Goal: Check status: Check status

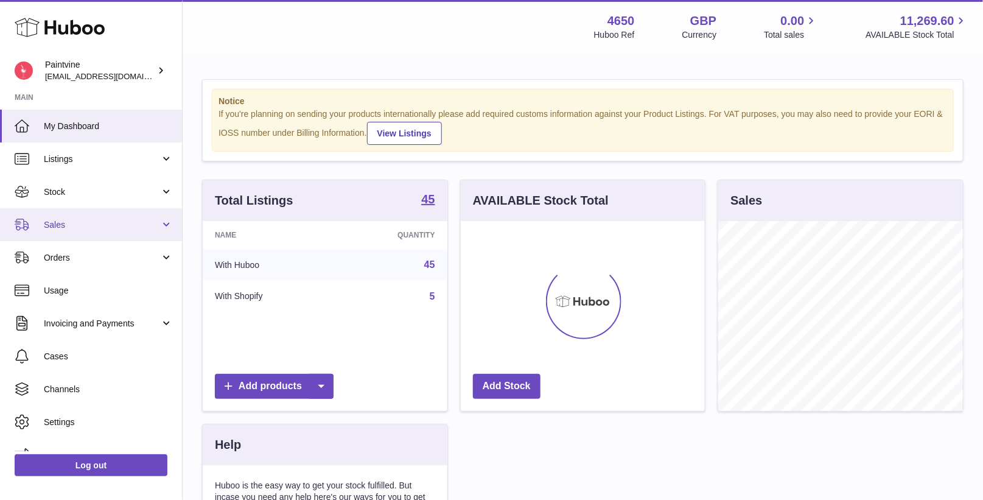
scroll to position [189, 245]
click at [96, 230] on link "Sales" at bounding box center [91, 224] width 182 height 33
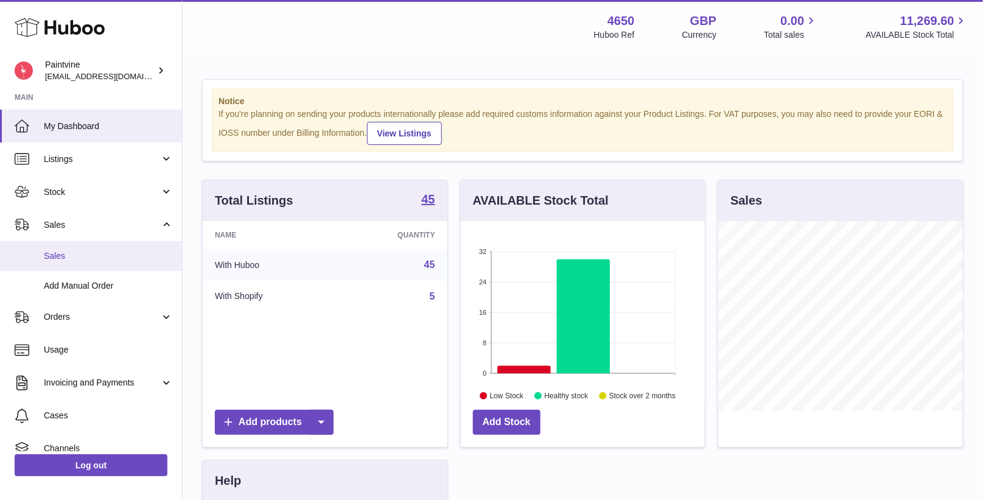
click at [96, 263] on link "Sales" at bounding box center [91, 256] width 182 height 30
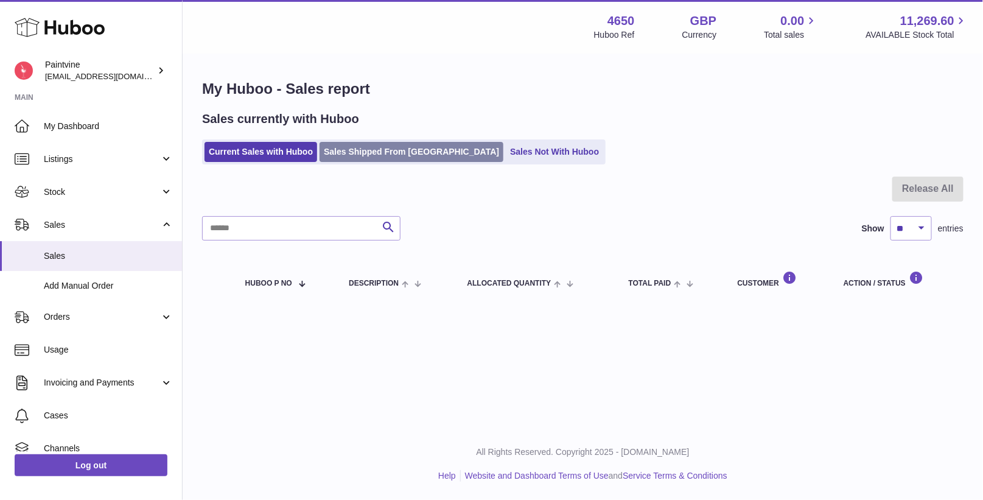
click at [352, 147] on link "Sales Shipped From [GEOGRAPHIC_DATA]" at bounding box center [412, 152] width 184 height 20
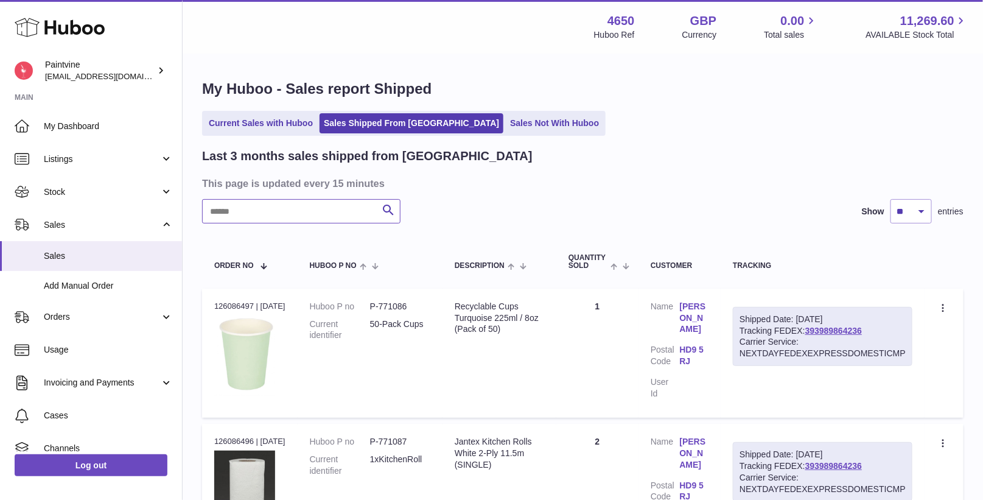
click at [316, 214] on input "text" at bounding box center [301, 211] width 199 height 24
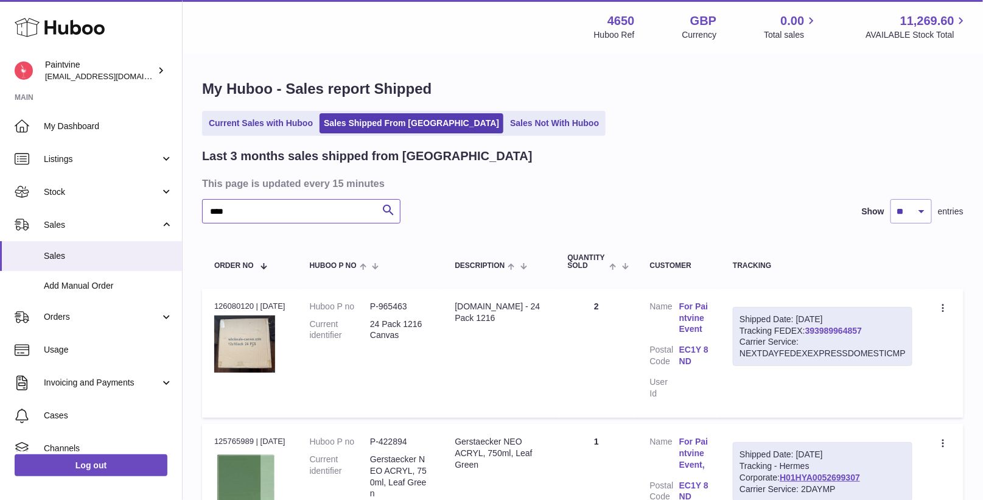
type input "****"
click at [837, 331] on link "393989964857" at bounding box center [834, 331] width 57 height 10
